Goal: Task Accomplishment & Management: Complete application form

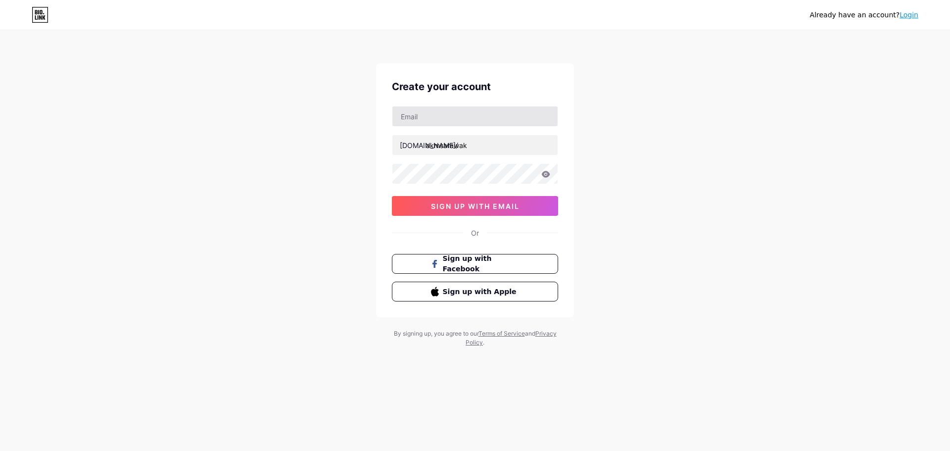
click at [513, 112] on input "text" at bounding box center [474, 116] width 165 height 20
type input "A"
click at [463, 119] on input "text" at bounding box center [474, 116] width 165 height 20
type input "m"
click at [501, 208] on span "sign up with email" at bounding box center [475, 206] width 89 height 8
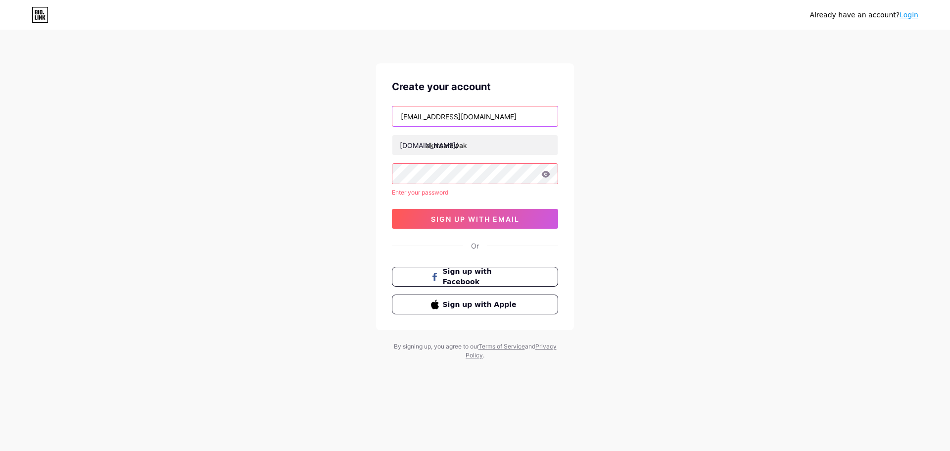
drag, startPoint x: 496, startPoint y: 121, endPoint x: 402, endPoint y: 118, distance: 94.0
click at [402, 118] on input "[EMAIL_ADDRESS][DOMAIN_NAME]" at bounding box center [474, 116] width 165 height 20
type input "[EMAIL_ADDRESS][DOMAIN_NAME]"
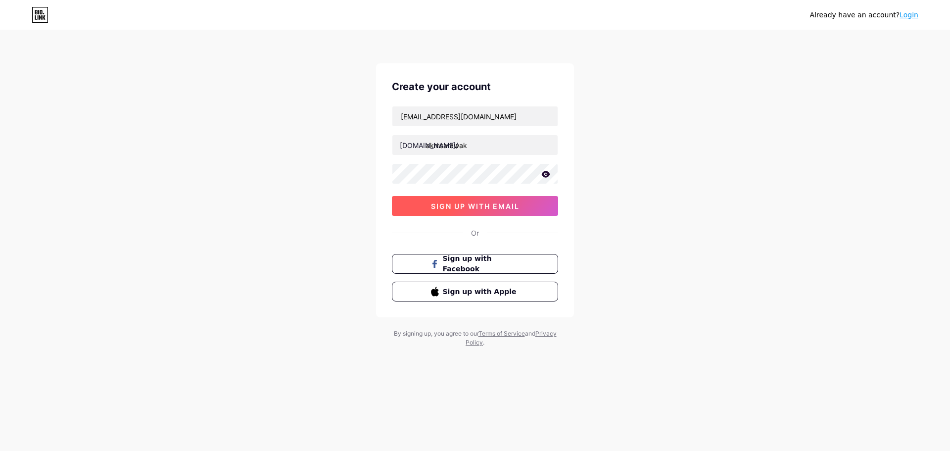
click at [469, 199] on button "sign up with email" at bounding box center [475, 206] width 166 height 20
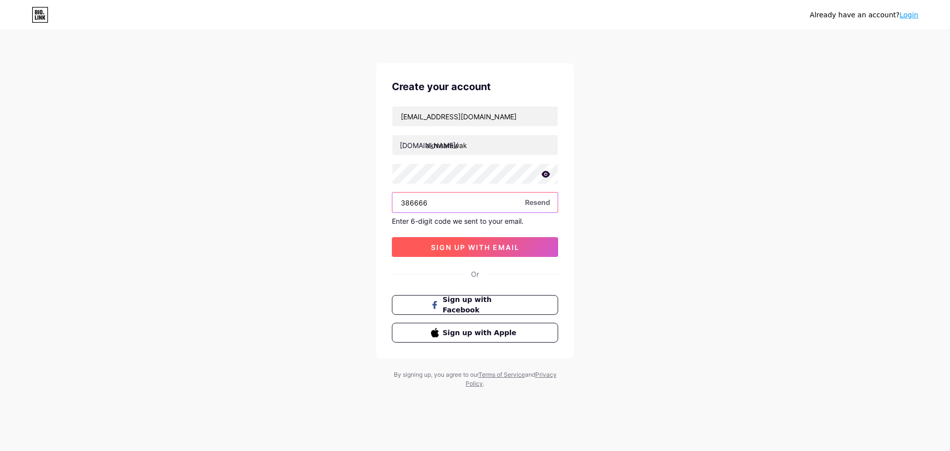
type input "386666"
click at [519, 243] on span "sign up with email" at bounding box center [475, 247] width 89 height 8
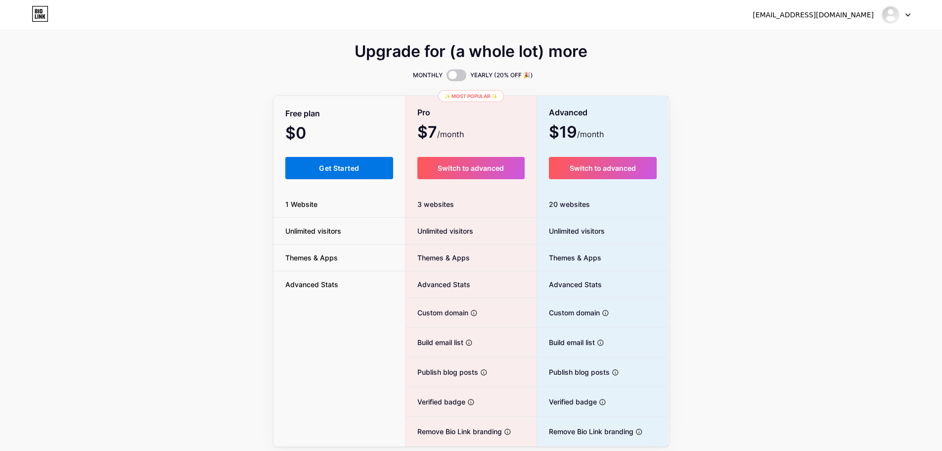
click at [356, 168] on span "Get Started" at bounding box center [339, 168] width 40 height 8
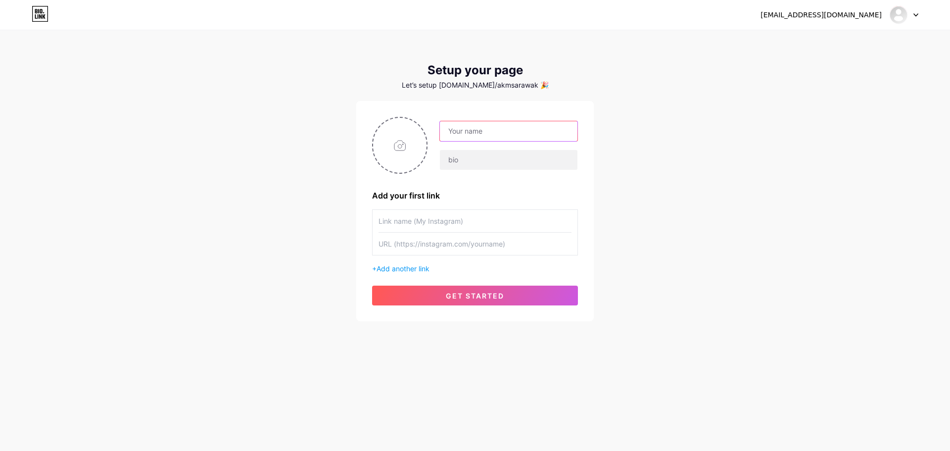
click at [491, 130] on input "text" at bounding box center [509, 131] width 138 height 20
type input "AKM Negeri [GEOGRAPHIC_DATA]"
click at [455, 221] on input "text" at bounding box center [474, 221] width 193 height 22
click at [408, 157] on input "file" at bounding box center [399, 145] width 53 height 55
type input "C:\fakepath\LOGO PLK SAMPADI.png"
